Goal: Download file/media

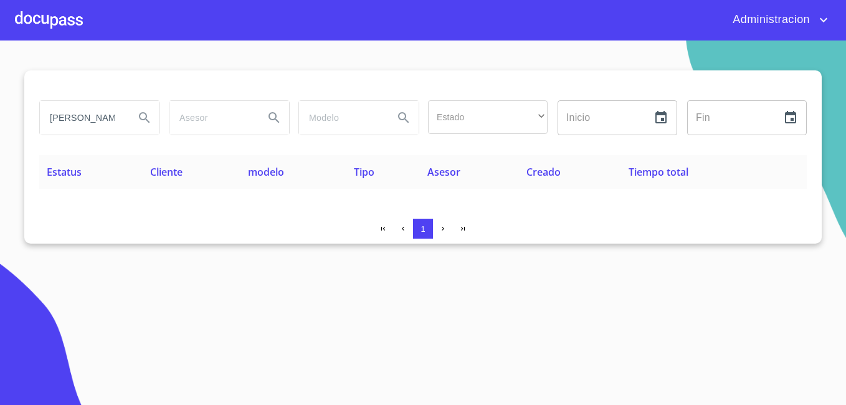
click at [118, 112] on input "[PERSON_NAME] DEL RIO" at bounding box center [82, 118] width 85 height 34
type input "[PERSON_NAME]"
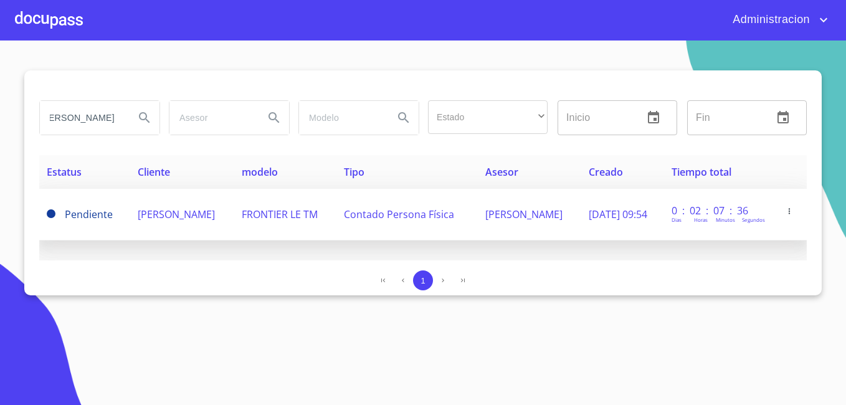
click at [183, 223] on td "[PERSON_NAME]" at bounding box center [182, 215] width 104 height 52
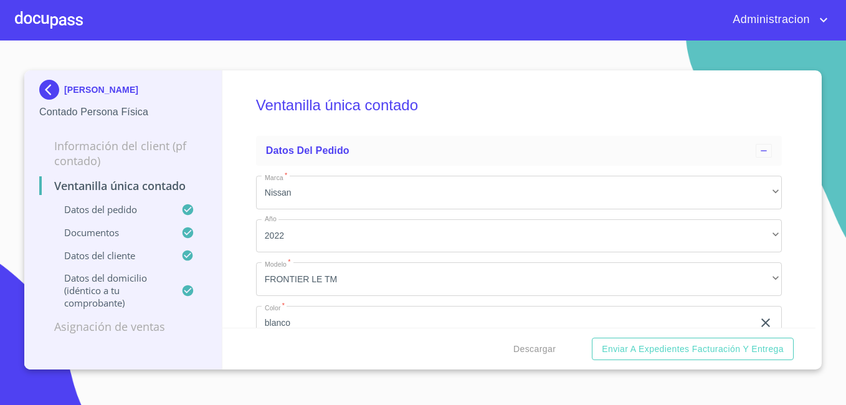
scroll to position [374, 0]
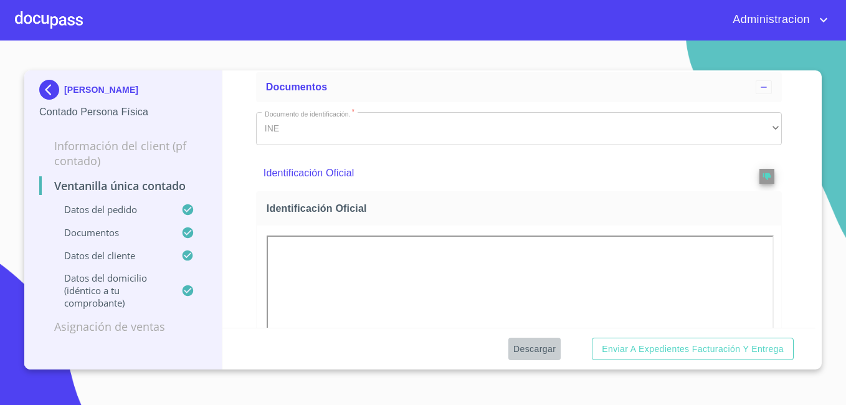
click at [541, 353] on span "Descargar" at bounding box center [535, 350] width 42 height 16
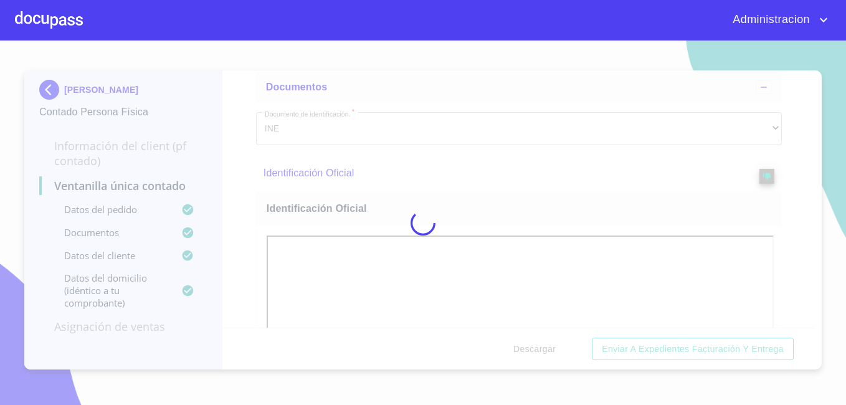
click at [541, 353] on div at bounding box center [423, 223] width 846 height 365
click at [541, 353] on div "0%" at bounding box center [423, 223] width 846 height 365
click at [541, 353] on div "10%" at bounding box center [423, 223] width 846 height 365
click at [541, 353] on div "15%" at bounding box center [423, 223] width 846 height 365
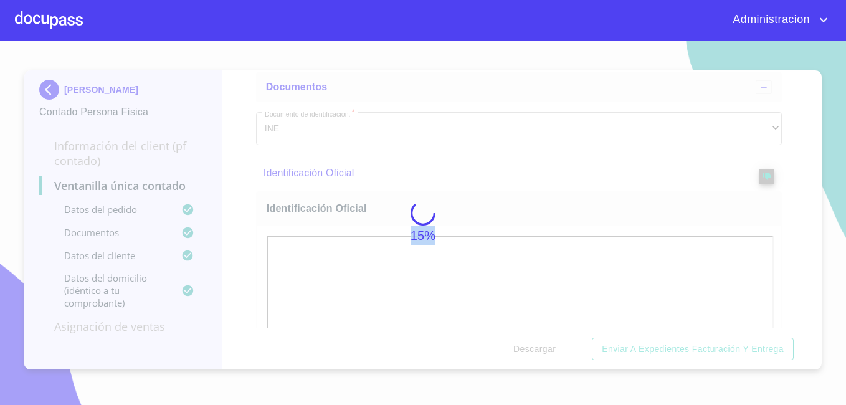
click at [541, 353] on div "15%" at bounding box center [423, 223] width 846 height 365
click at [541, 353] on div "20%" at bounding box center [423, 223] width 846 height 365
click at [541, 353] on div "50%" at bounding box center [423, 223] width 846 height 365
click at [541, 353] on div "74%" at bounding box center [423, 223] width 846 height 365
